Goal: Find specific page/section: Find specific page/section

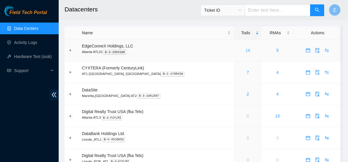
click at [246, 51] on link "18" at bounding box center [248, 50] width 5 height 5
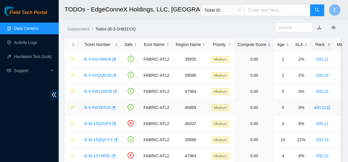
scroll to position [11, 0]
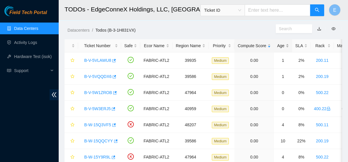
click at [279, 46] on div "Age" at bounding box center [283, 46] width 12 height 6
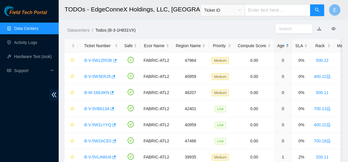
click at [279, 46] on div "Age" at bounding box center [283, 46] width 12 height 6
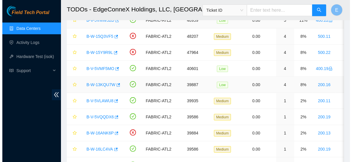
scroll to position [84, 0]
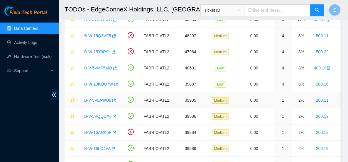
click at [104, 101] on link "B-V-5VLAWU8" at bounding box center [97, 100] width 27 height 5
